Goal: Communication & Community: Answer question/provide support

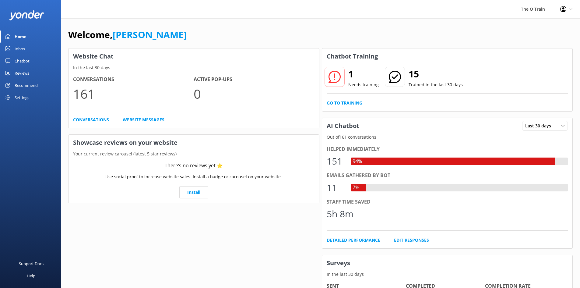
click at [352, 105] on link "Go to Training" at bounding box center [345, 103] width 36 height 7
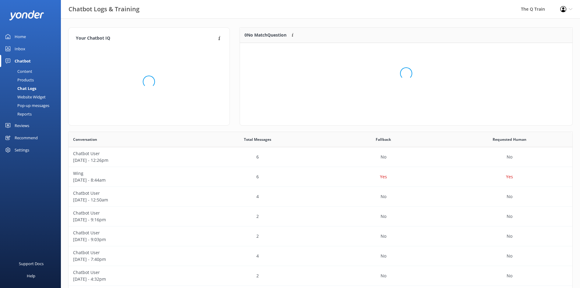
scroll to position [41, 328]
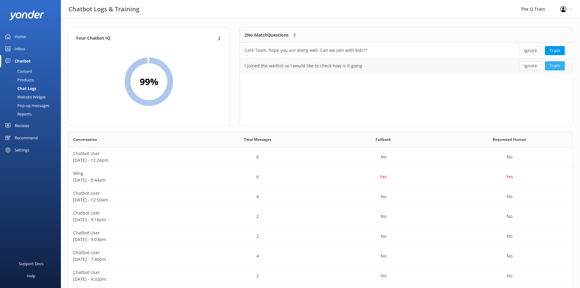
click at [553, 67] on button "Train" at bounding box center [555, 65] width 20 height 9
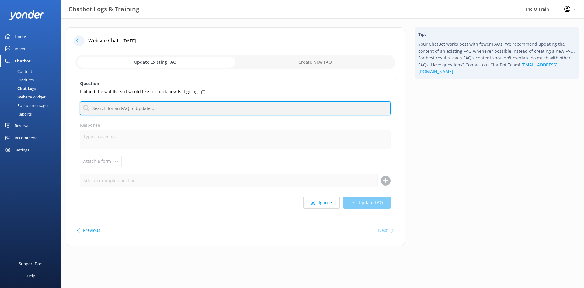
click at [147, 109] on input "text" at bounding box center [235, 108] width 311 height 14
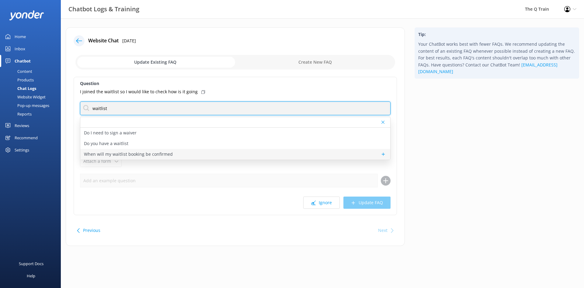
type input "waitlist"
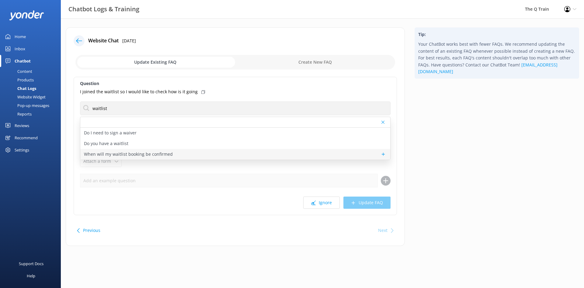
click at [129, 154] on p "When will my waitlist booking be confirmed" at bounding box center [128, 154] width 89 height 7
type textarea "Waitlist bookings are not confirmed bookings. You can join our online waitlist …"
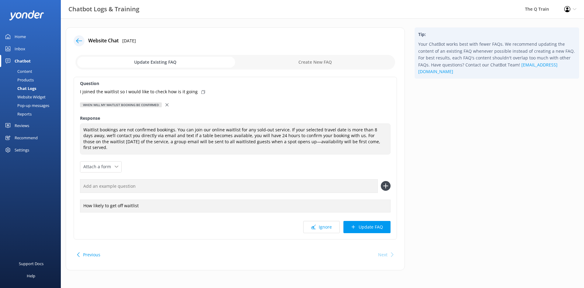
click at [201, 92] on icon at bounding box center [203, 92] width 4 height 4
click at [147, 181] on input "text" at bounding box center [229, 186] width 298 height 14
paste input "I joined the waitlist so I would like to check how is it going"
type input "I joined the waitlist so I would like to check how is it going"
click at [387, 181] on icon at bounding box center [386, 186] width 10 height 10
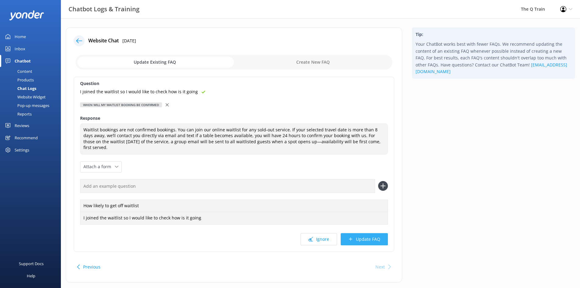
click at [371, 233] on button "Update FAQ" at bounding box center [363, 239] width 47 height 12
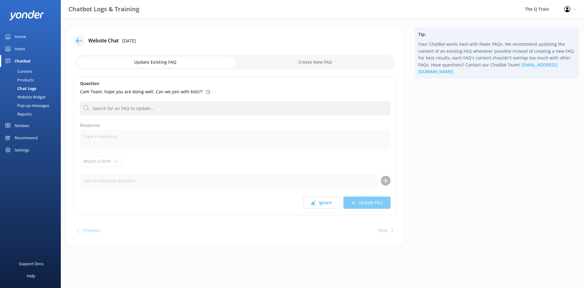
click at [25, 70] on div "Content" at bounding box center [18, 71] width 29 height 9
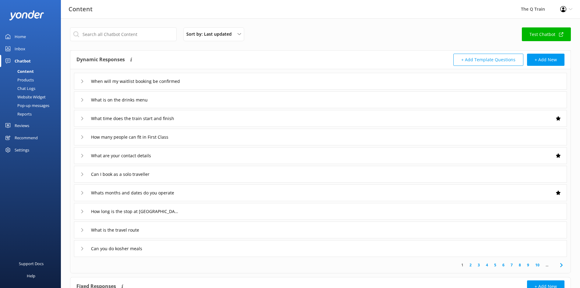
click at [21, 49] on div "Inbox" at bounding box center [20, 49] width 11 height 12
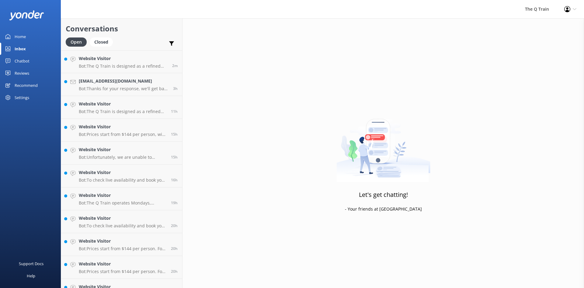
click at [20, 37] on div "Home" at bounding box center [20, 36] width 11 height 12
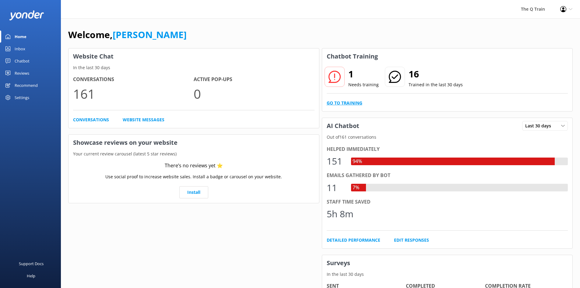
click at [352, 103] on link "Go to Training" at bounding box center [345, 103] width 36 height 7
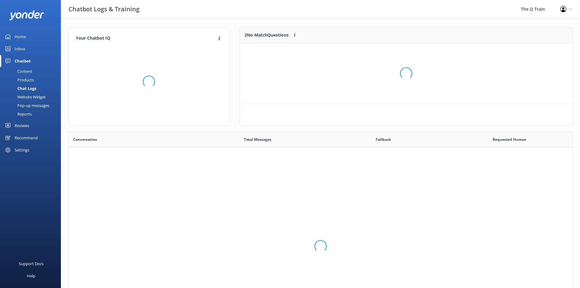
scroll to position [209, 499]
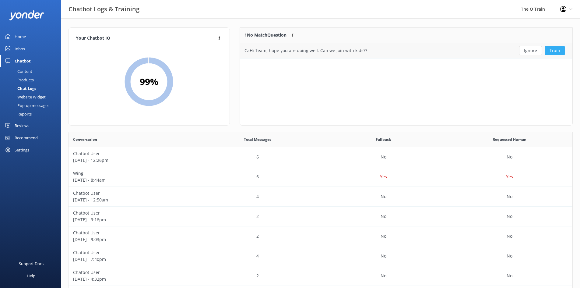
click at [553, 51] on button "Train" at bounding box center [555, 50] width 20 height 9
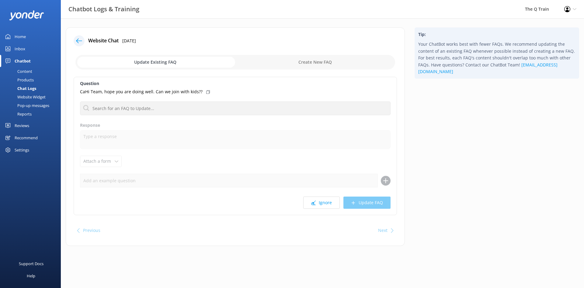
click at [206, 91] on icon at bounding box center [208, 92] width 4 height 4
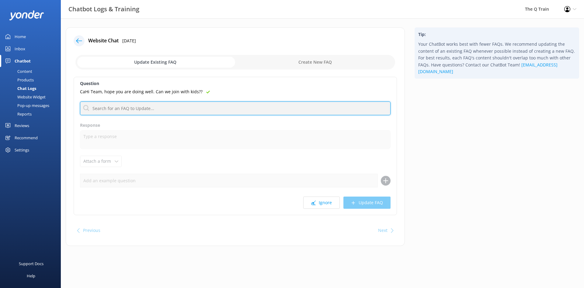
click at [169, 112] on input "text" at bounding box center [235, 108] width 311 height 14
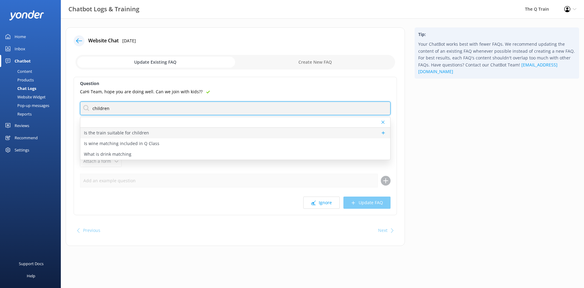
type input "children"
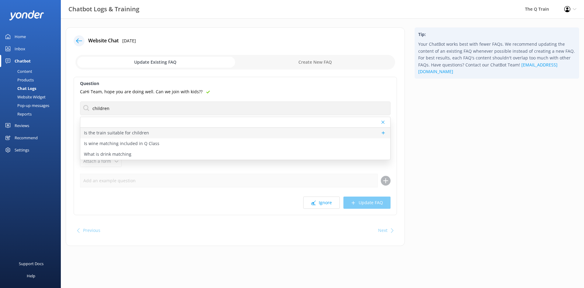
click at [138, 132] on p "Is the train suitable for children" at bounding box center [116, 132] width 65 height 7
type textarea "The Q Train is designed as a refined dining experience for adults. While we don…"
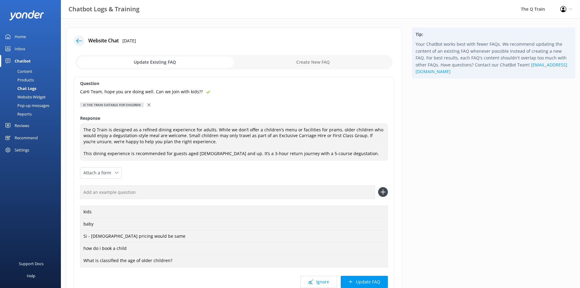
click at [106, 192] on input "text" at bounding box center [227, 192] width 295 height 14
paste input "CaHi Team, hope you are doing well. Can we join with kids??"
type input "CaHi Team, hope you are doing well. Can we join with kids??"
click at [383, 192] on use at bounding box center [382, 191] width 5 height 5
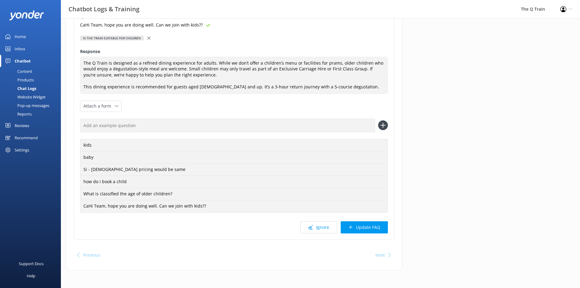
scroll to position [68, 0]
click at [358, 226] on button "Update FAQ" at bounding box center [363, 226] width 47 height 12
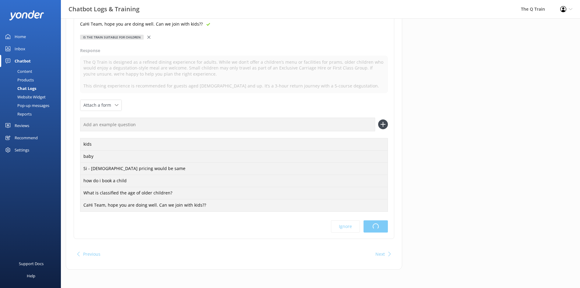
scroll to position [0, 0]
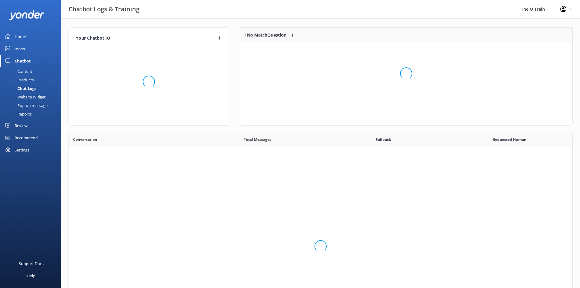
scroll to position [209, 499]
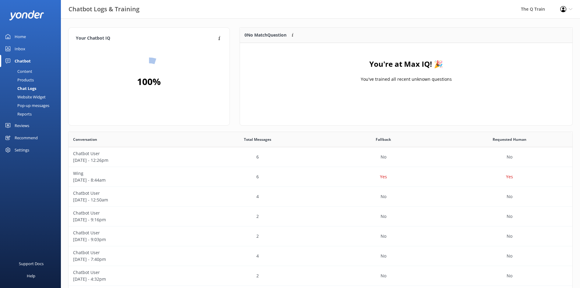
click at [20, 49] on div "Inbox" at bounding box center [20, 49] width 11 height 12
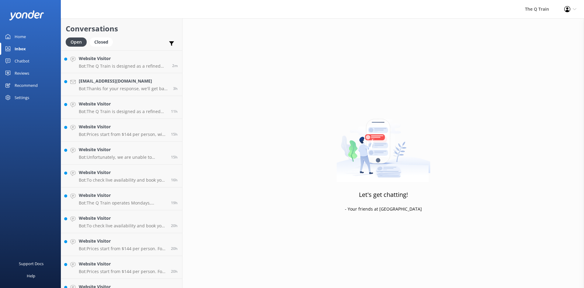
click at [19, 37] on div "Home" at bounding box center [20, 36] width 11 height 12
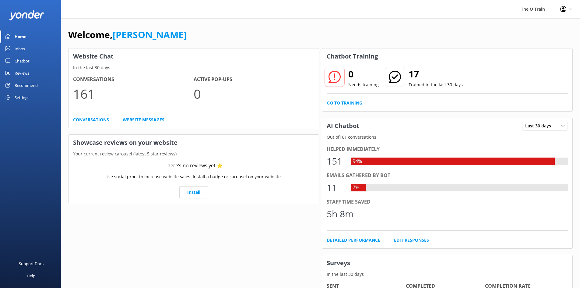
click at [353, 103] on link "Go to Training" at bounding box center [345, 103] width 36 height 7
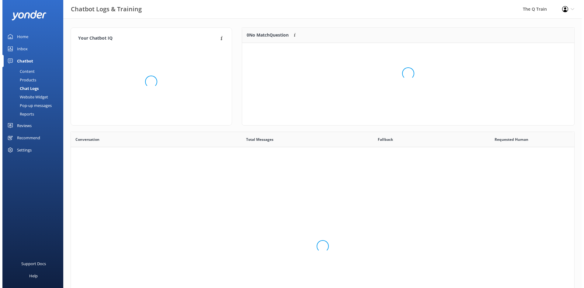
scroll to position [209, 499]
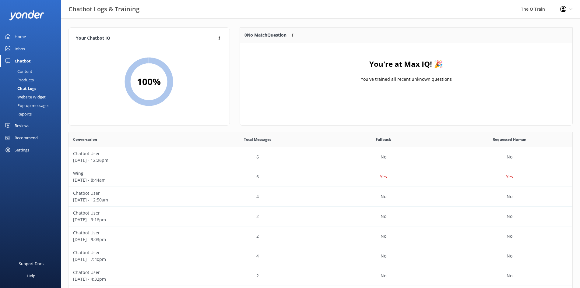
click at [24, 49] on div "Inbox" at bounding box center [20, 49] width 11 height 12
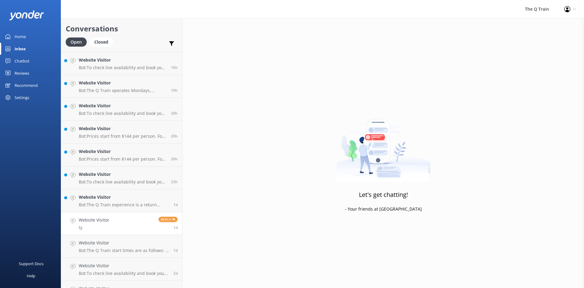
scroll to position [122, 0]
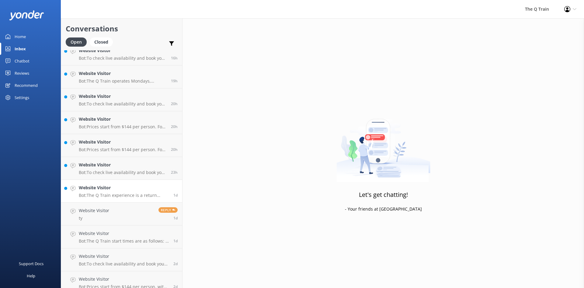
click at [110, 192] on div "Website Visitor Bot: The Q Train experience is a return journey. You will depar…" at bounding box center [124, 190] width 90 height 13
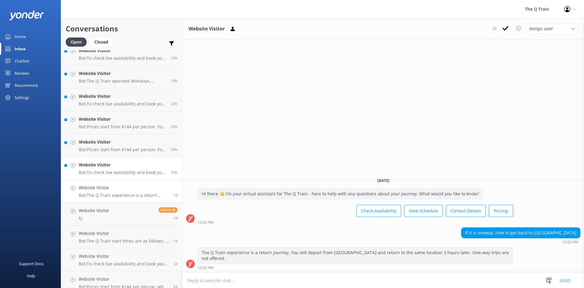
click at [108, 166] on h4 "Website Visitor" at bounding box center [123, 164] width 88 height 7
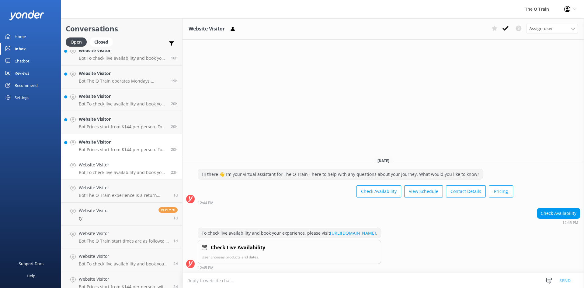
click at [113, 147] on p "Bot: Prices start from $144 per person. For more details on current pricing and…" at bounding box center [123, 149] width 88 height 5
click at [107, 120] on h4 "Website Visitor" at bounding box center [123, 119] width 88 height 7
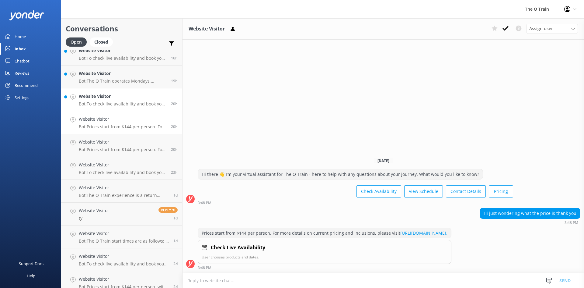
click at [105, 98] on h4 "Website Visitor" at bounding box center [123, 96] width 88 height 7
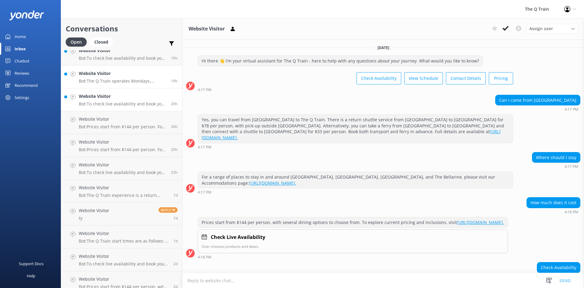
scroll to position [54, 0]
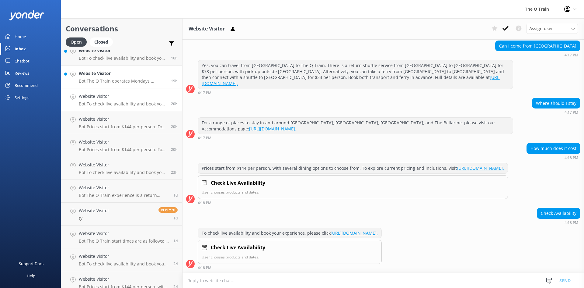
click at [112, 79] on p "Bot: The Q Train operates Mondays, Thursdays, Fridays, Saturdays, and Sundays a…" at bounding box center [123, 80] width 88 height 5
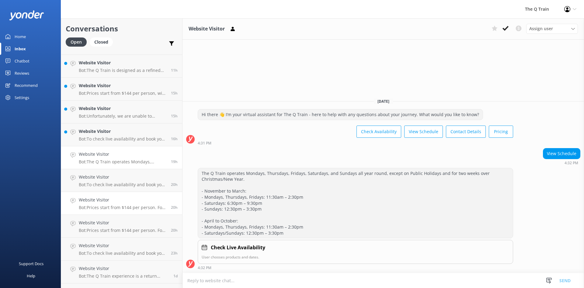
scroll to position [30, 0]
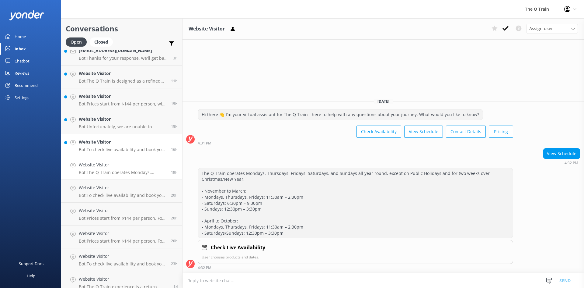
click at [96, 142] on h4 "Website Visitor" at bounding box center [123, 141] width 88 height 7
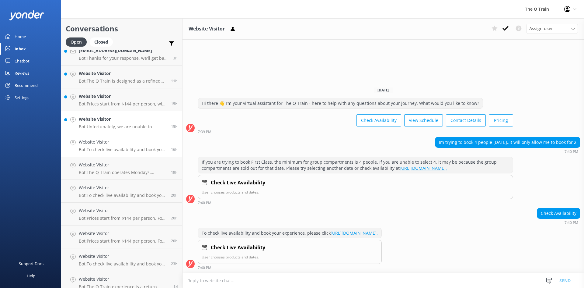
click at [106, 123] on div "Website Visitor Bot: Unfortunately, we are unable to provide [DEMOGRAPHIC_DATA]…" at bounding box center [123, 122] width 88 height 13
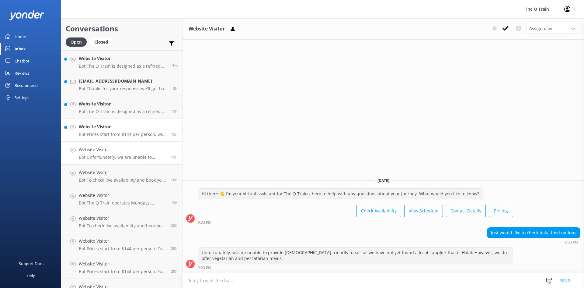
click at [104, 128] on h4 "Website Visitor" at bounding box center [123, 126] width 88 height 7
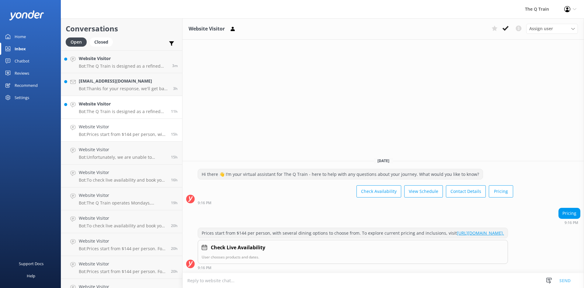
click at [116, 107] on div "Website Visitor Bot: The Q Train is designed as a refined dining experience for…" at bounding box center [123, 106] width 88 height 13
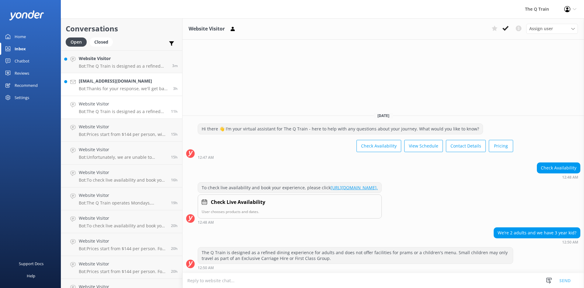
click at [116, 87] on p "Bot: Thanks for your response, we'll get back to you as soon as we can during o…" at bounding box center [124, 88] width 90 height 5
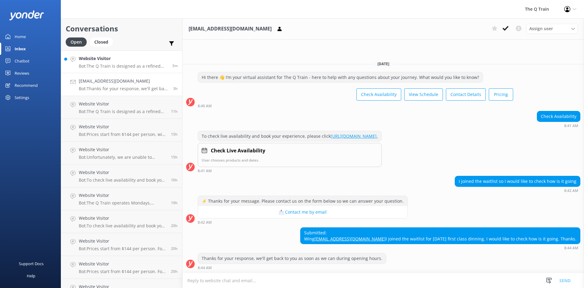
click at [116, 64] on p "Bot: The Q Train is designed as a refined dining experience for adults. Older c…" at bounding box center [123, 65] width 89 height 5
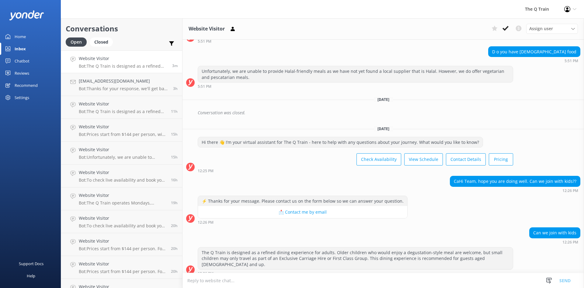
click at [22, 37] on div "Home" at bounding box center [20, 36] width 11 height 12
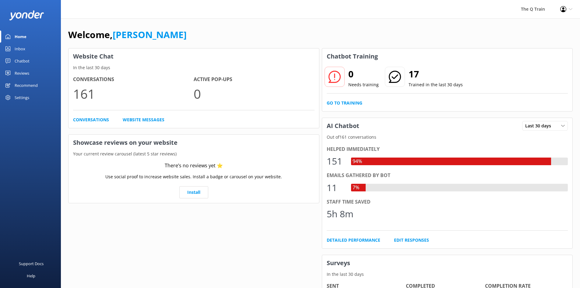
click at [320, 10] on div "The Q Train Profile Settings Logout" at bounding box center [290, 9] width 580 height 18
